Goal: Transaction & Acquisition: Download file/media

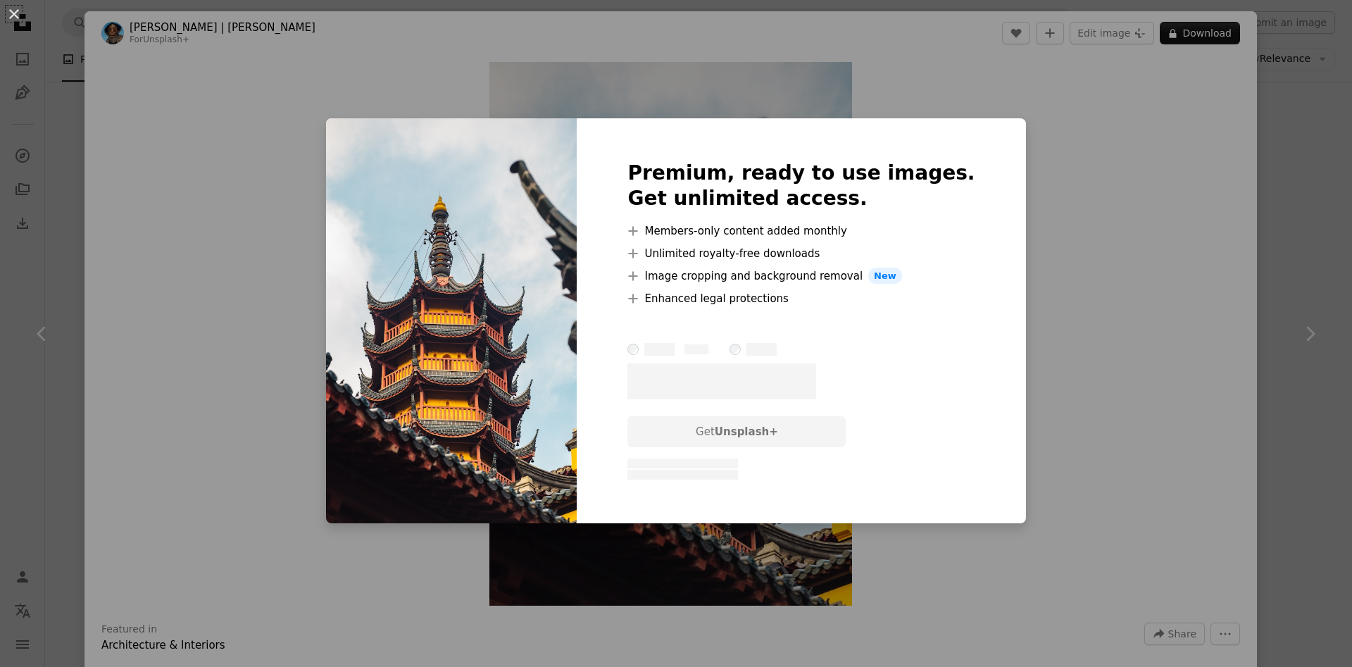
scroll to position [5168, 0]
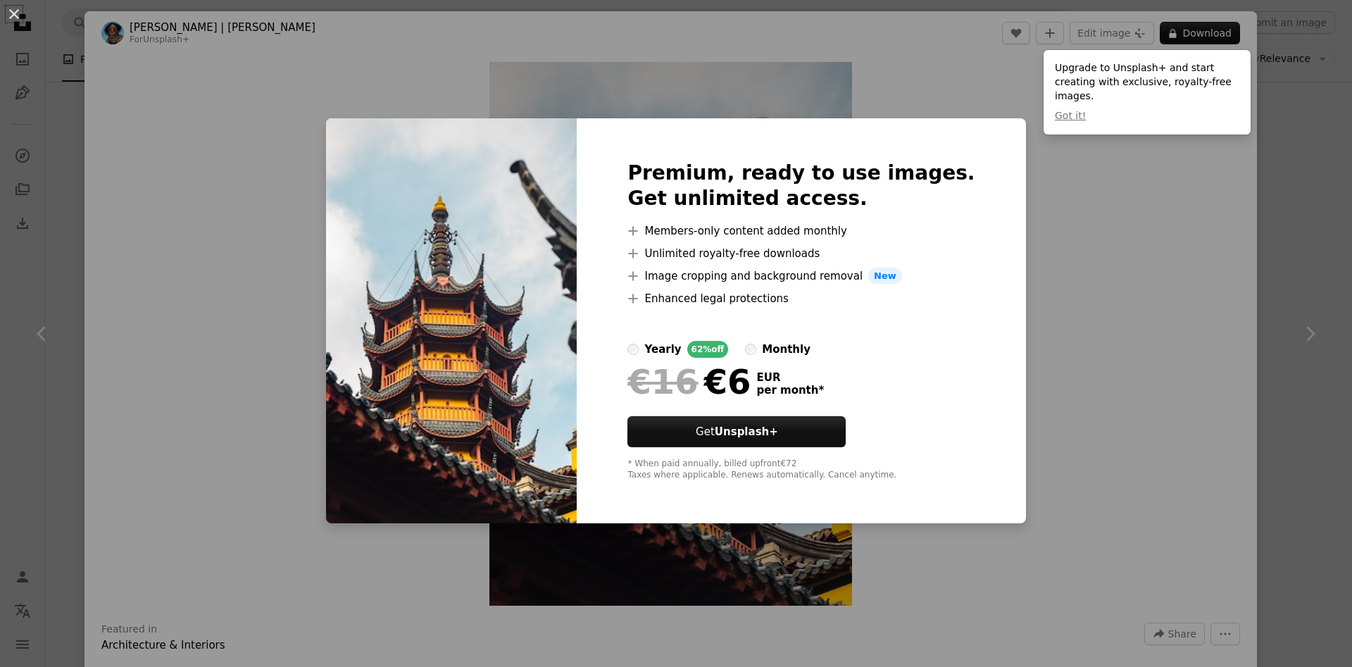
click at [1204, 170] on div "An X shape Premium, ready to use images. Get unlimited access. A plus sign Memb…" at bounding box center [676, 333] width 1352 height 667
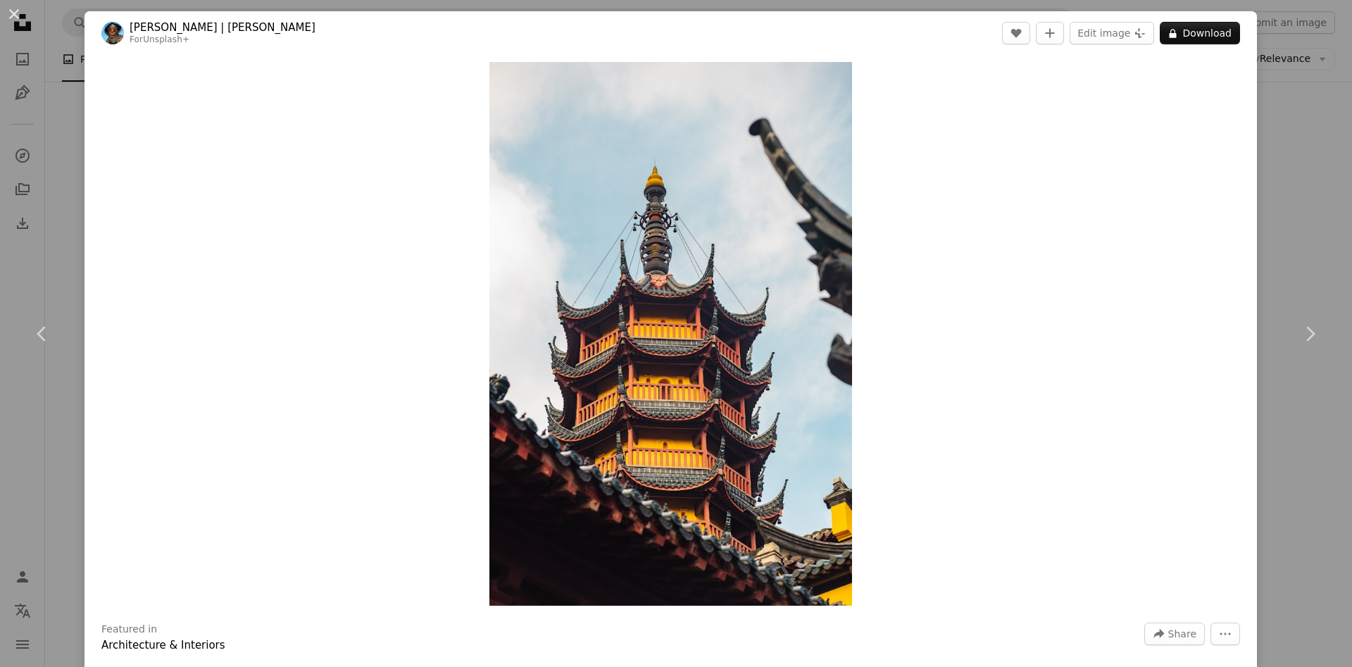
drag, startPoint x: 1295, startPoint y: 202, endPoint x: 1248, endPoint y: 199, distance: 46.6
click at [1295, 201] on div "An X shape Chevron left Chevron right [PERSON_NAME] | 딜란 For Unsplash+ A heart …" at bounding box center [676, 333] width 1352 height 667
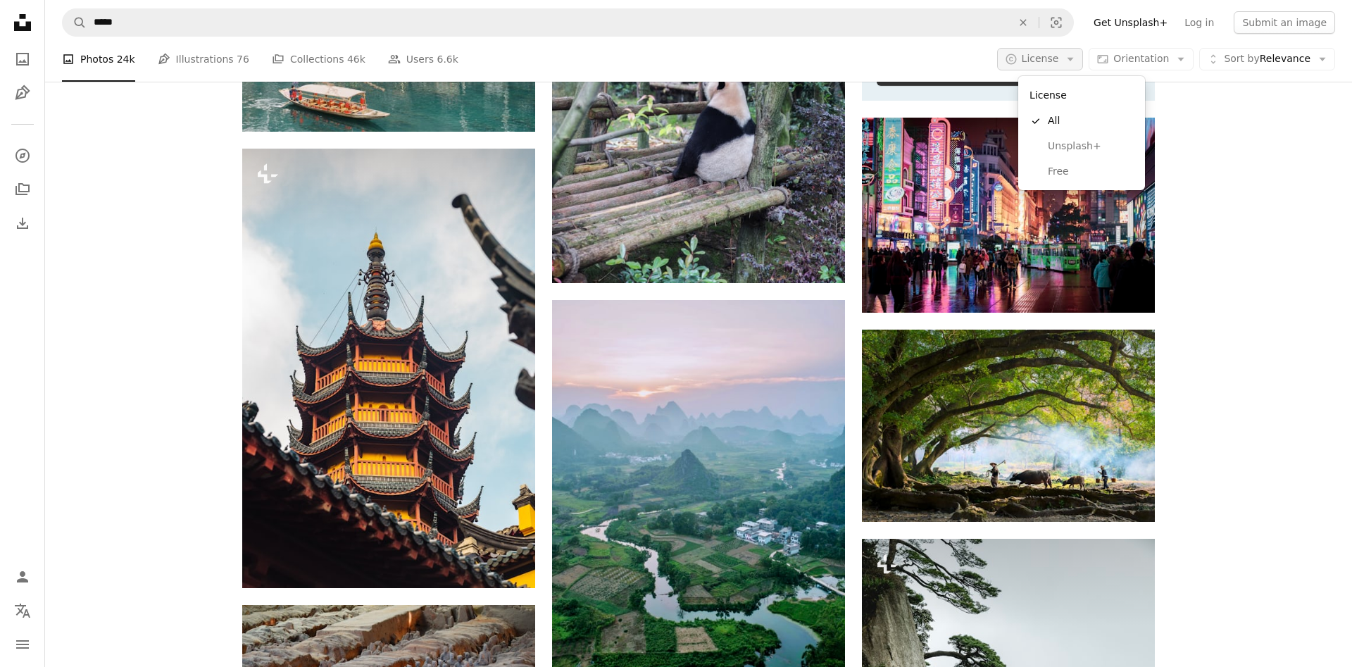
click at [1052, 58] on span "License" at bounding box center [1039, 58] width 37 height 11
click at [1062, 177] on span "Free" at bounding box center [1090, 172] width 86 height 14
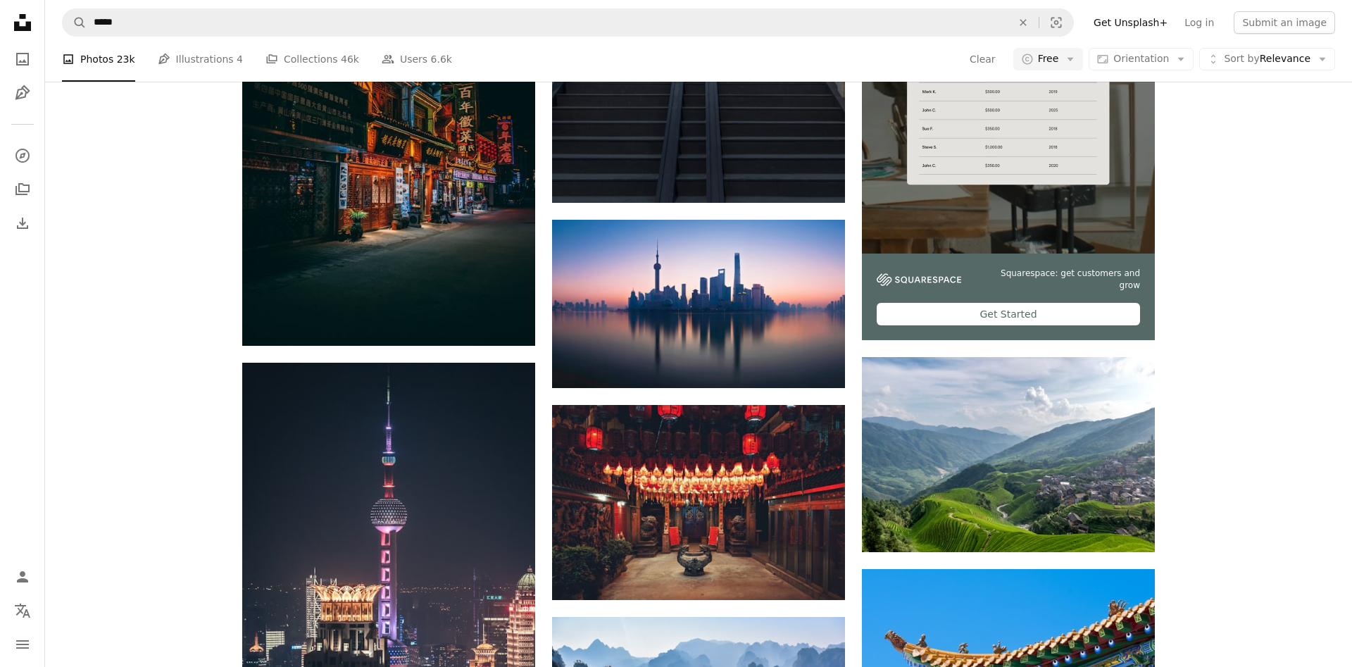
scroll to position [4739, 0]
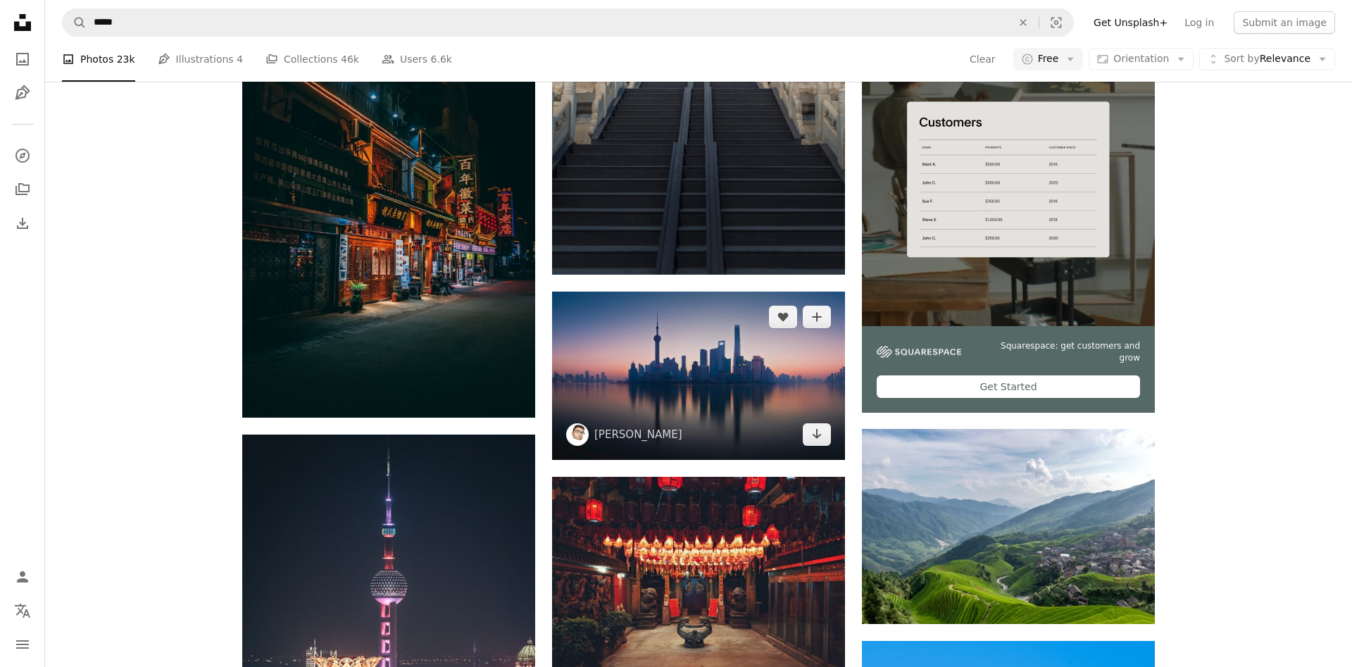
click at [738, 360] on img at bounding box center [698, 375] width 293 height 168
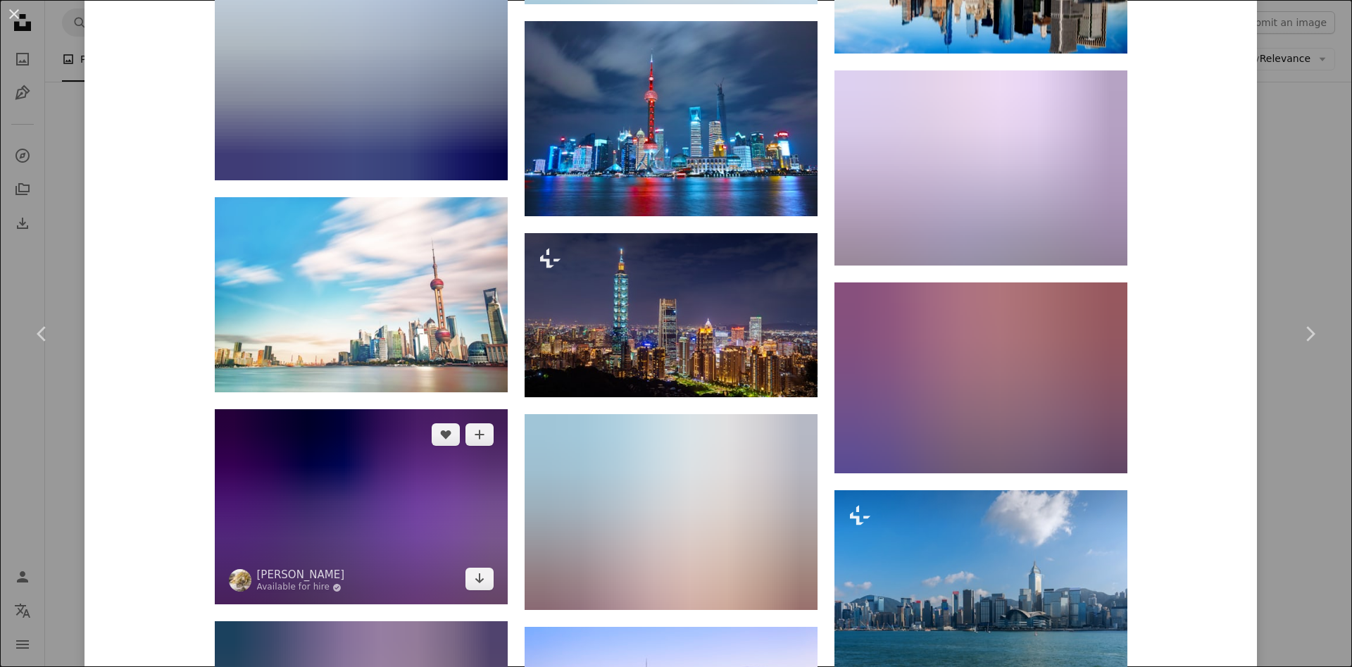
scroll to position [5446, 0]
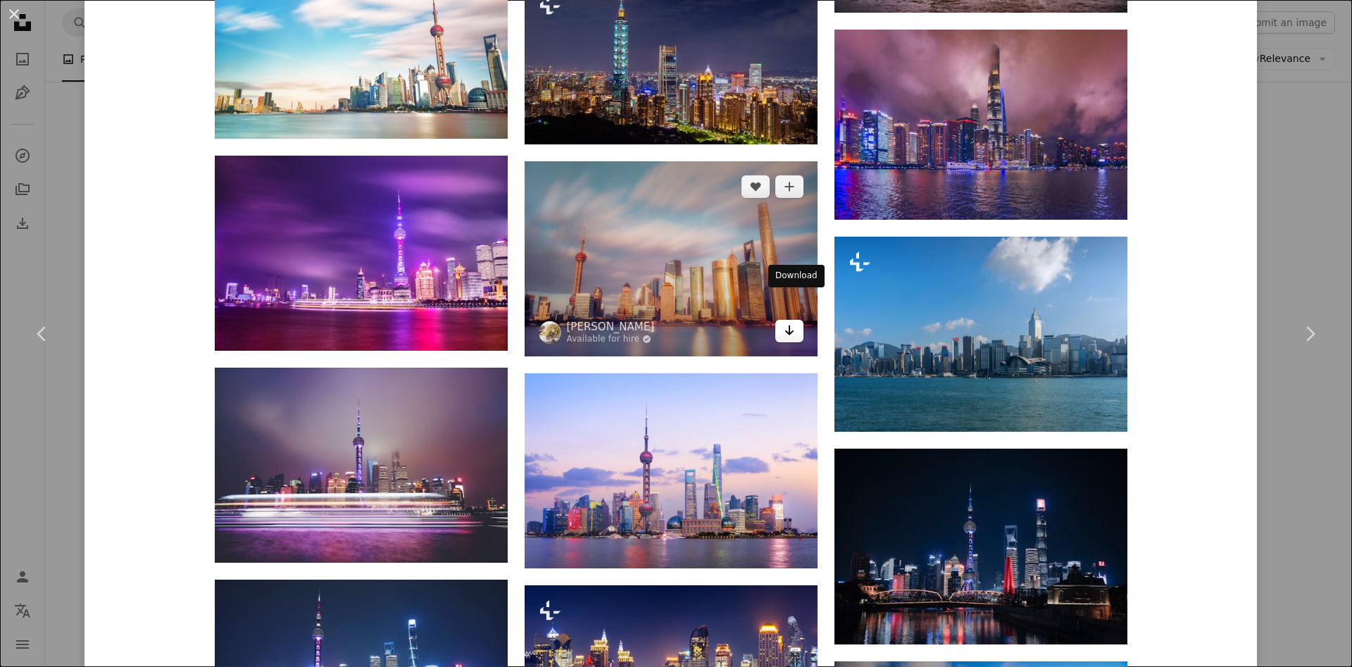
click at [795, 322] on icon "Arrow pointing down" at bounding box center [788, 330] width 11 height 17
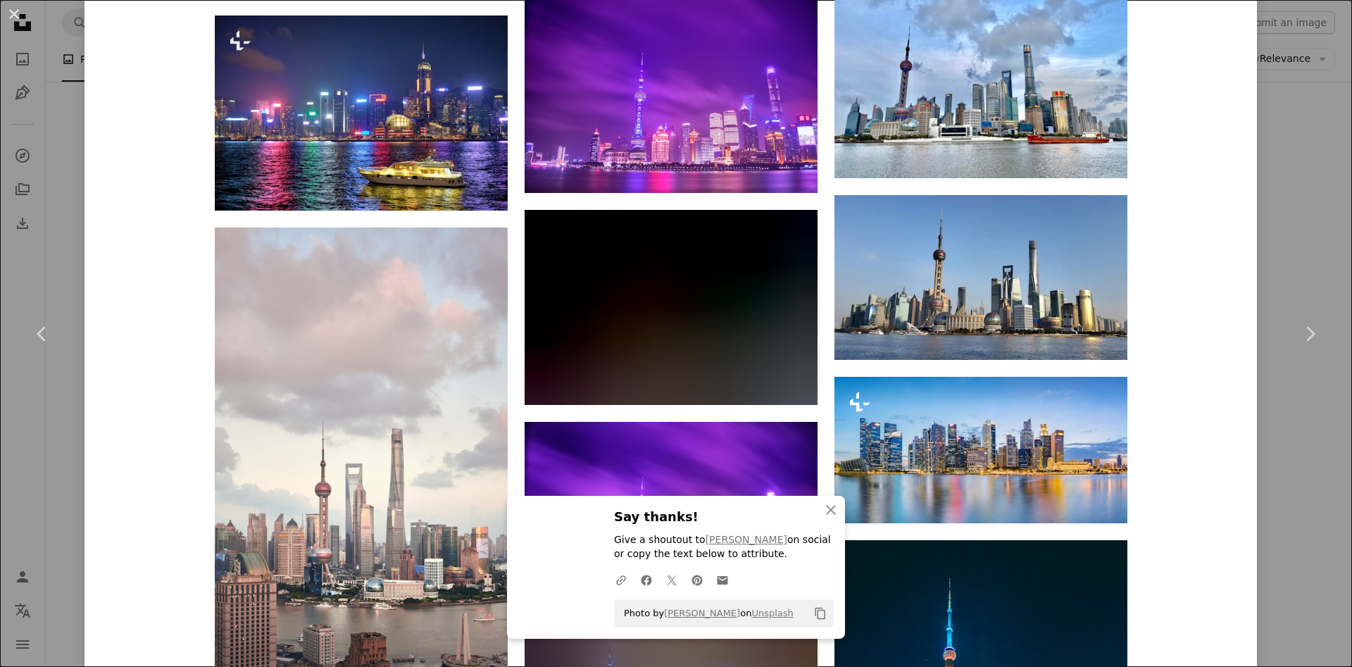
scroll to position [7051, 0]
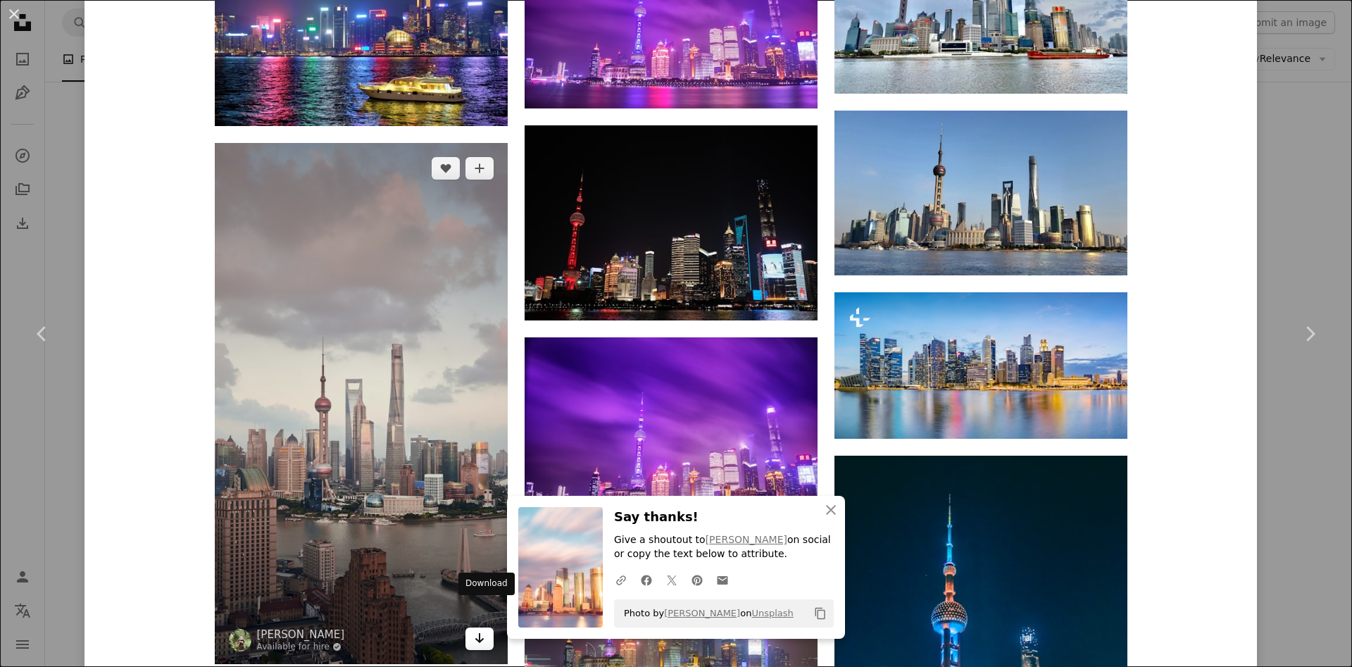
click at [484, 633] on icon "Download" at bounding box center [478, 638] width 9 height 10
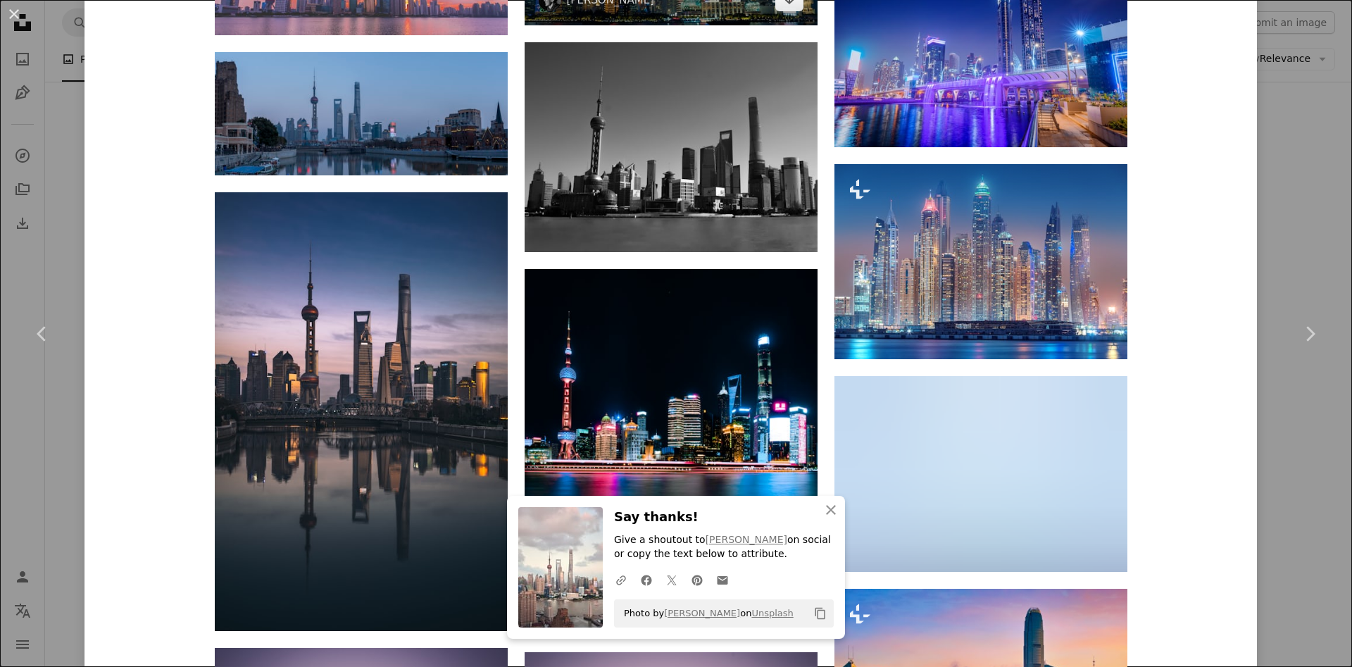
scroll to position [12520, 0]
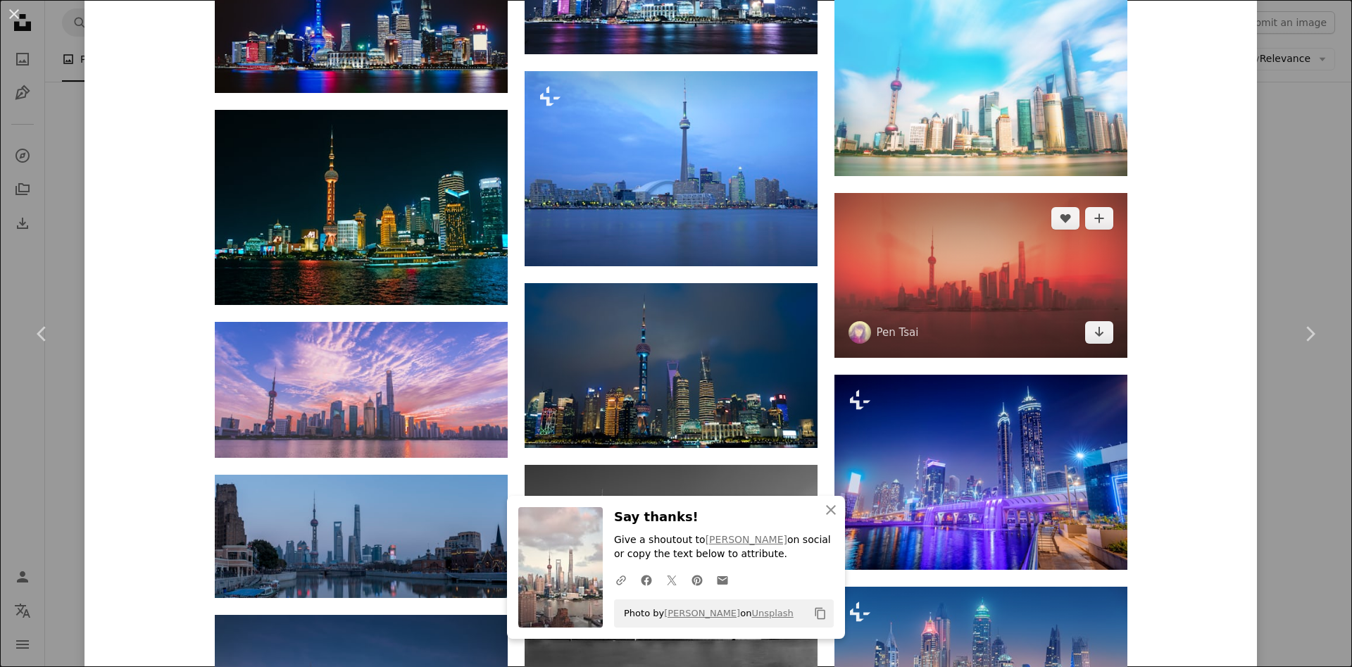
click at [944, 275] on img at bounding box center [980, 275] width 293 height 165
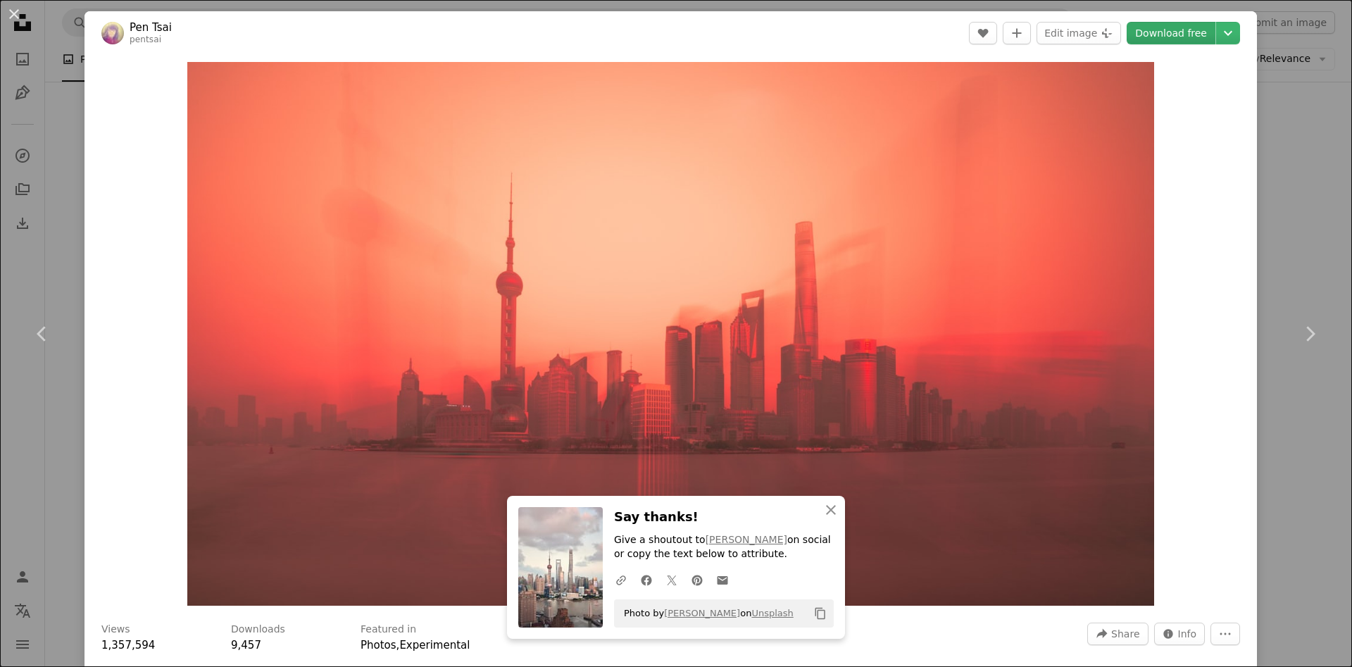
click at [1193, 37] on link "Download free" at bounding box center [1170, 33] width 89 height 23
